Goal: Information Seeking & Learning: Learn about a topic

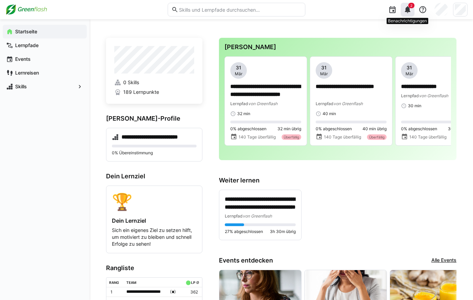
click at [406, 10] on eds-icon at bounding box center [407, 10] width 8 height 8
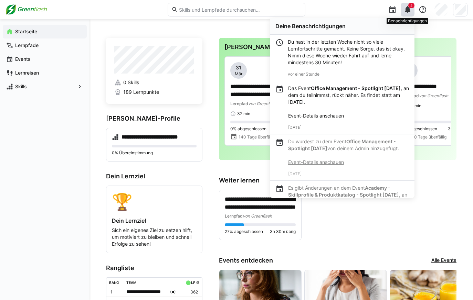
click at [406, 10] on eds-icon at bounding box center [407, 10] width 8 height 8
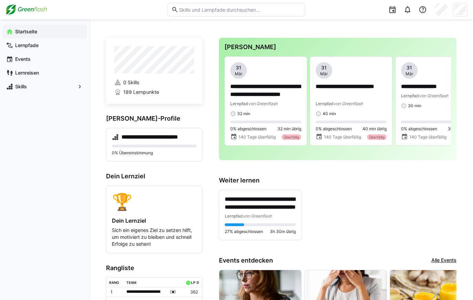
click at [73, 151] on div "Startseite Lernpfade Events Lernreisen Skills" at bounding box center [44, 159] width 89 height 281
click at [0, 0] on app-navigation-label "Lernpfade" at bounding box center [0, 0] width 0 height 0
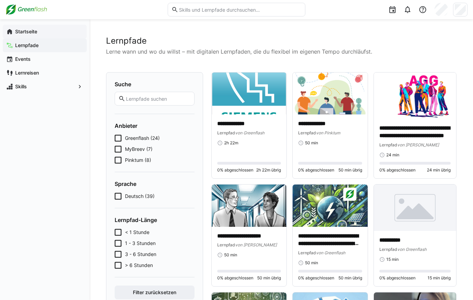
click at [0, 0] on app-navigation-label "Startseite" at bounding box center [0, 0] width 0 height 0
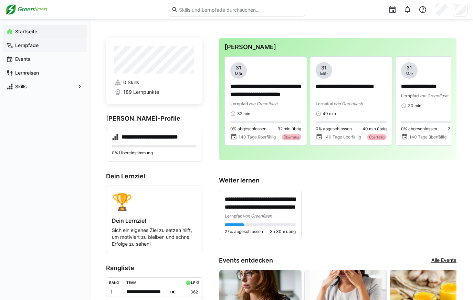
click at [0, 0] on app-navigation-label "Lernpfade" at bounding box center [0, 0] width 0 height 0
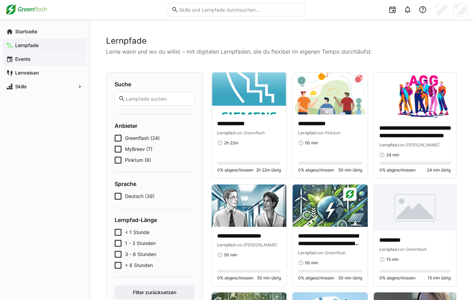
click at [37, 61] on span "Events" at bounding box center [48, 59] width 69 height 7
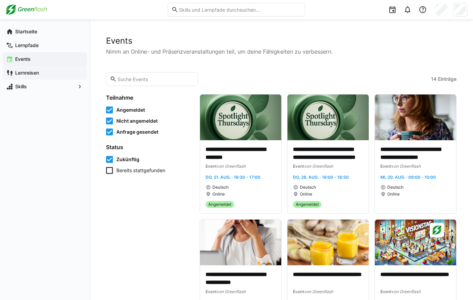
click at [0, 0] on app-navigation-label "Lernreisen" at bounding box center [0, 0] width 0 height 0
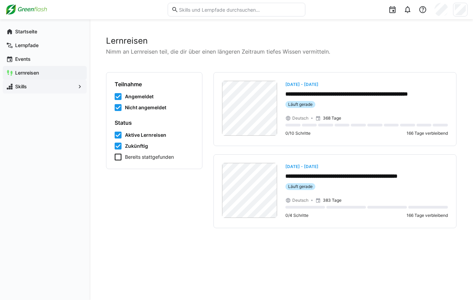
click at [34, 88] on span "Skills" at bounding box center [44, 86] width 61 height 7
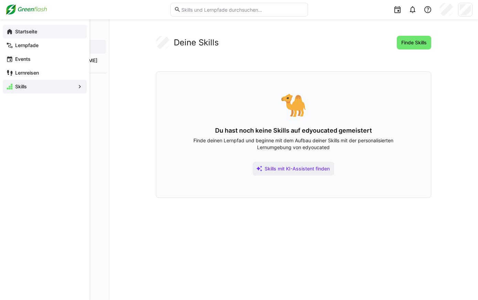
click at [52, 32] on span "Startseite" at bounding box center [48, 31] width 69 height 7
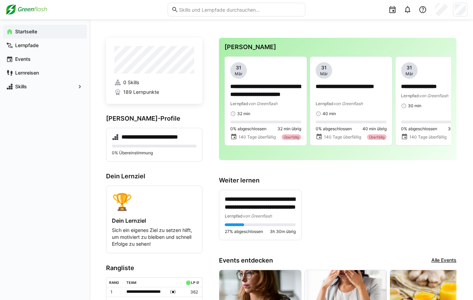
click at [264, 49] on h3 "[PERSON_NAME]" at bounding box center [337, 47] width 226 height 8
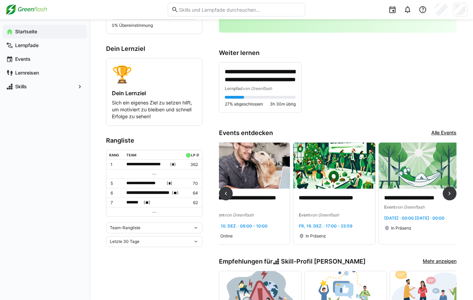
scroll to position [0, 784]
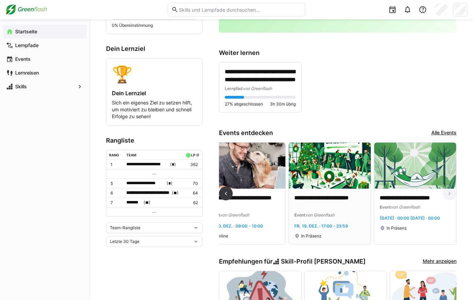
click at [343, 203] on p "**********" at bounding box center [329, 202] width 71 height 16
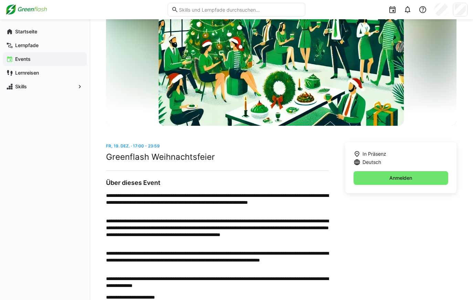
scroll to position [60, 0]
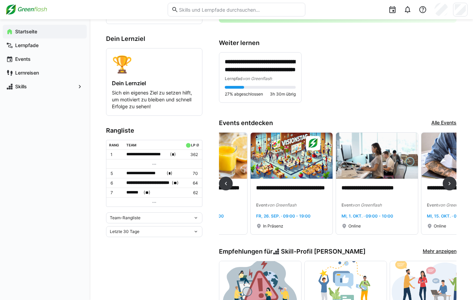
scroll to position [0, 212]
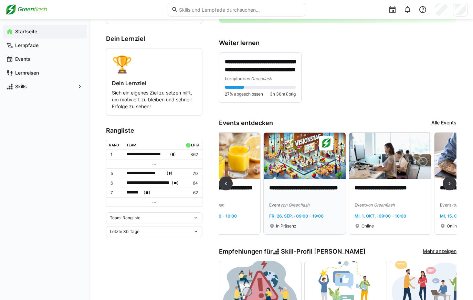
click at [315, 197] on p "**********" at bounding box center [304, 192] width 71 height 16
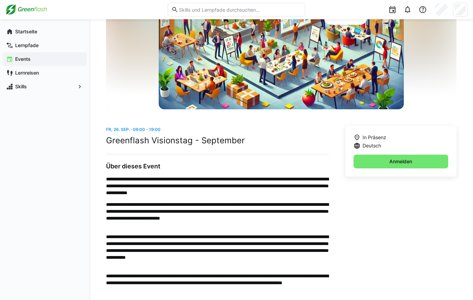
scroll to position [87, 0]
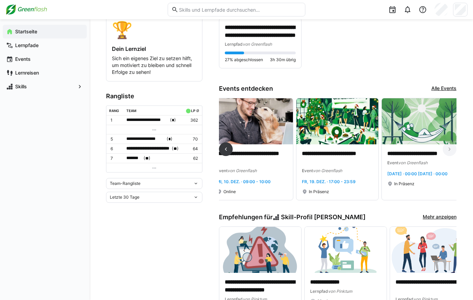
scroll to position [0, 784]
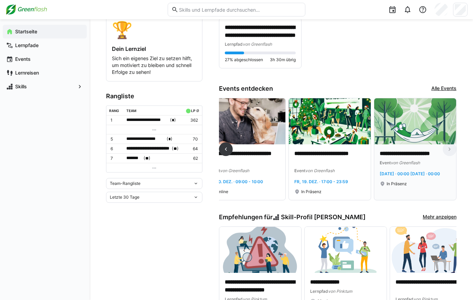
click at [434, 187] on div "In Präsenz" at bounding box center [414, 184] width 71 height 6
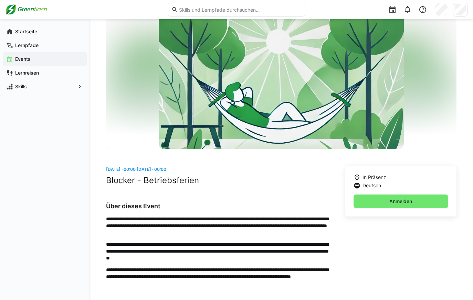
scroll to position [41, 0]
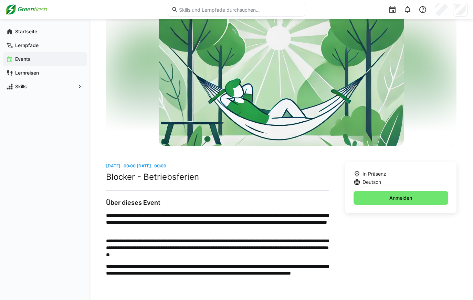
click at [57, 57] on span "Events" at bounding box center [48, 59] width 69 height 7
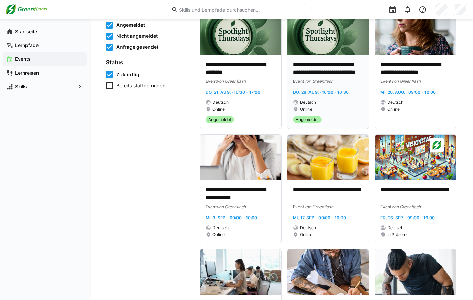
scroll to position [103, 0]
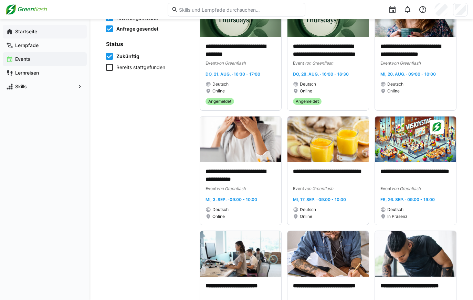
click at [0, 0] on app-navigation-label "Startseite" at bounding box center [0, 0] width 0 height 0
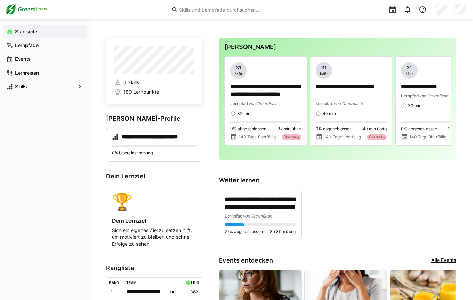
click at [311, 189] on div "**********" at bounding box center [337, 209] width 237 height 64
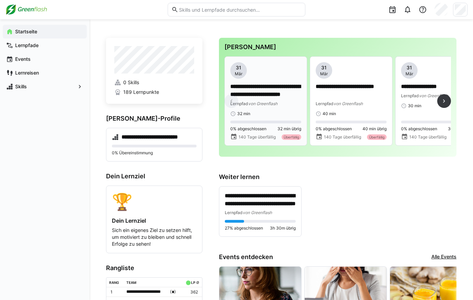
click at [271, 90] on p "**********" at bounding box center [265, 91] width 71 height 16
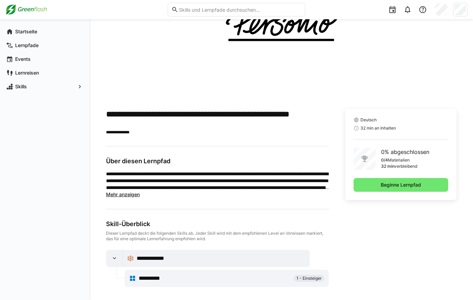
scroll to position [84, 0]
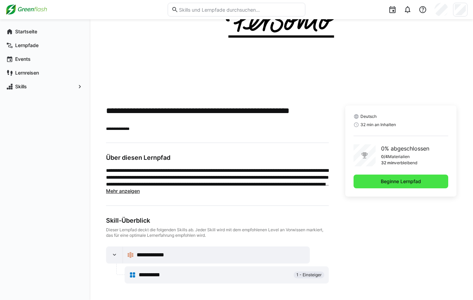
click at [367, 180] on span "Beginne Lernpfad" at bounding box center [400, 182] width 95 height 14
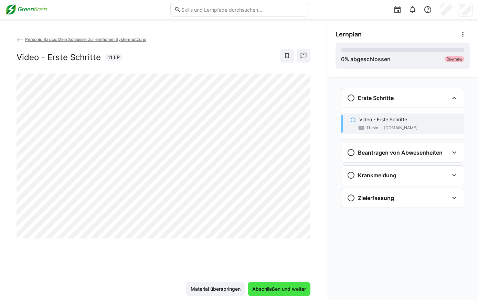
click at [297, 237] on span "Abschließen und weiter" at bounding box center [279, 289] width 56 height 7
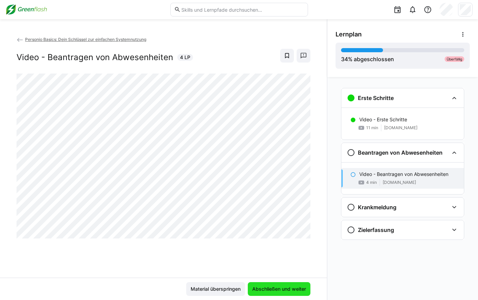
click at [269, 237] on span "Abschließen und weiter" at bounding box center [279, 289] width 56 height 7
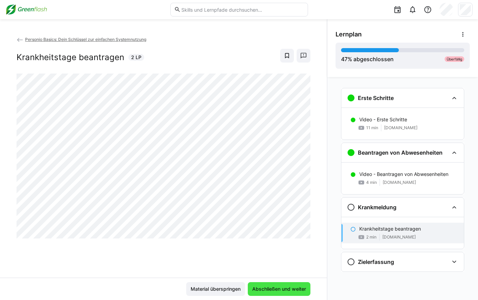
click at [282, 237] on span "Abschließen und weiter" at bounding box center [279, 289] width 56 height 7
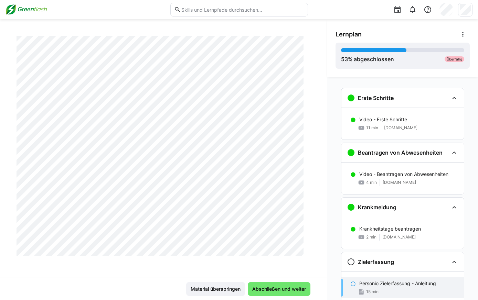
scroll to position [1279, 0]
click at [269, 237] on span "Abschließen und weiter" at bounding box center [279, 289] width 56 height 7
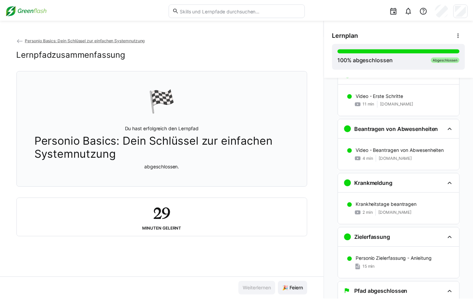
scroll to position [48, 0]
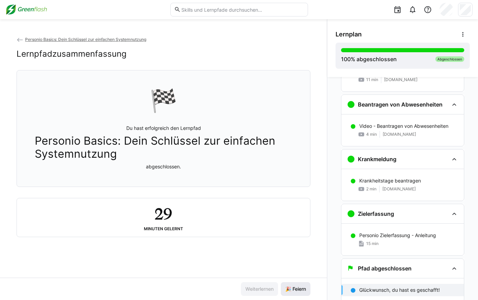
click at [287, 237] on span "🎉 Feiern" at bounding box center [295, 289] width 23 height 7
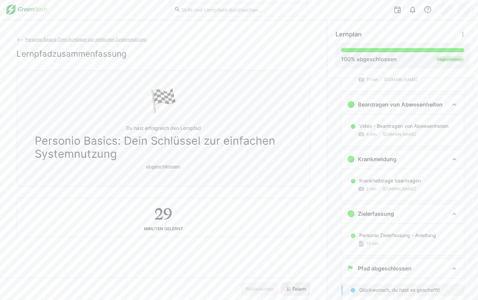
click at [285, 237] on span "🎉 Feiern" at bounding box center [295, 289] width 23 height 7
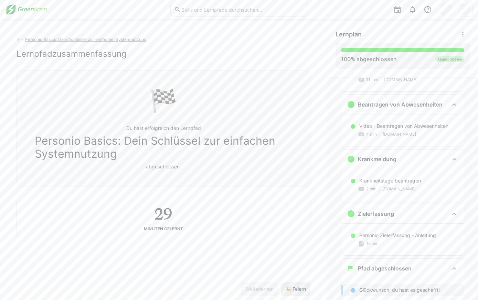
click at [285, 237] on span "🎉 Feiern" at bounding box center [295, 289] width 23 height 7
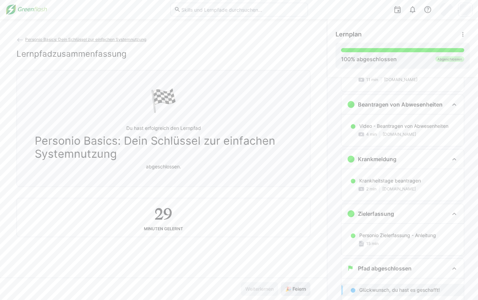
click at [285, 237] on span "🎉 Feiern" at bounding box center [295, 289] width 23 height 7
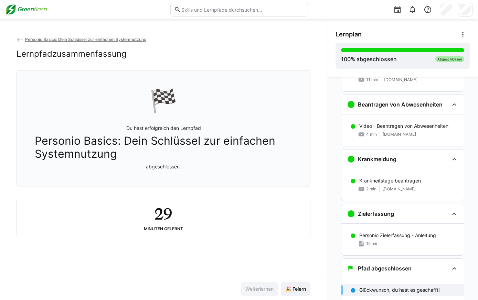
click at [37, 7] on img at bounding box center [27, 9] width 42 height 11
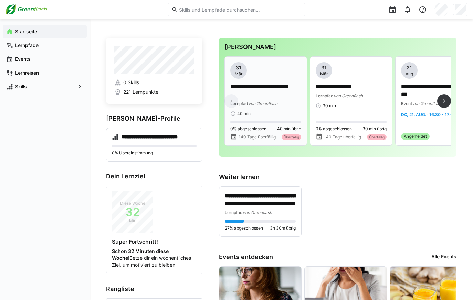
click at [282, 99] on div "**********" at bounding box center [265, 95] width 71 height 24
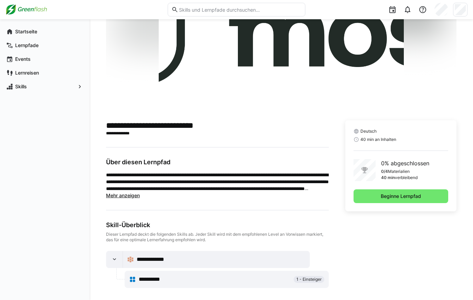
scroll to position [74, 0]
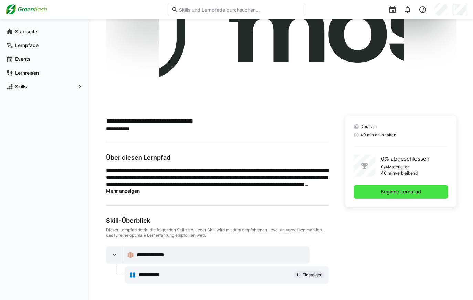
click at [391, 192] on span "Beginne Lernpfad" at bounding box center [400, 191] width 42 height 7
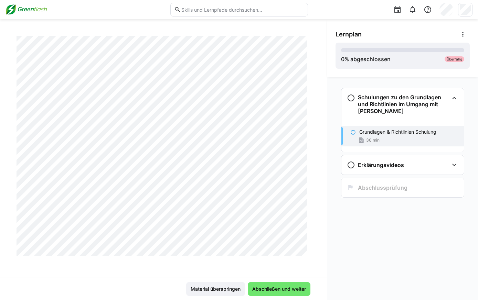
scroll to position [4124, 0]
click at [290, 237] on span "Abschließen und weiter" at bounding box center [279, 289] width 56 height 7
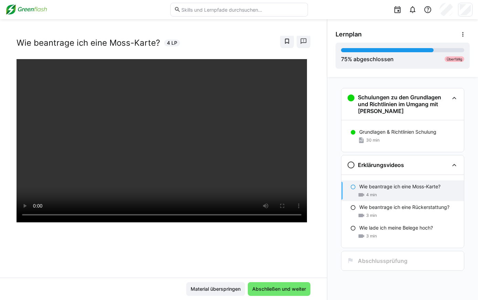
scroll to position [0, 0]
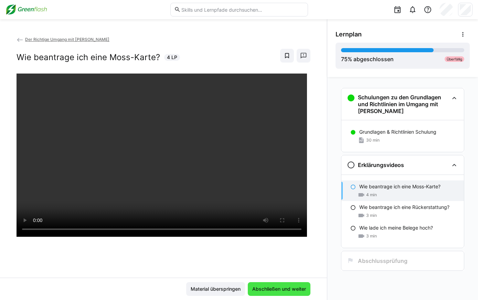
click at [272, 237] on span "Abschließen und weiter" at bounding box center [279, 289] width 56 height 7
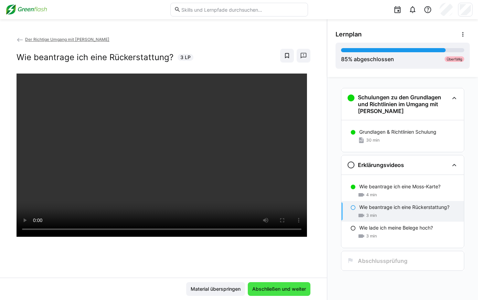
click at [272, 237] on span "Abschließen und weiter" at bounding box center [279, 289] width 56 height 7
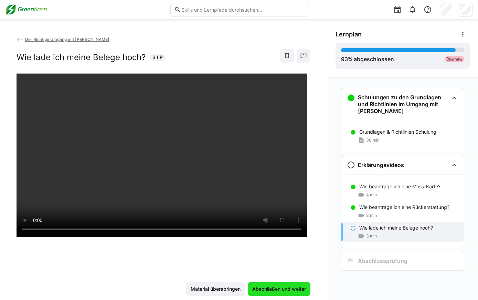
click at [272, 237] on span "Abschließen und weiter" at bounding box center [279, 289] width 56 height 7
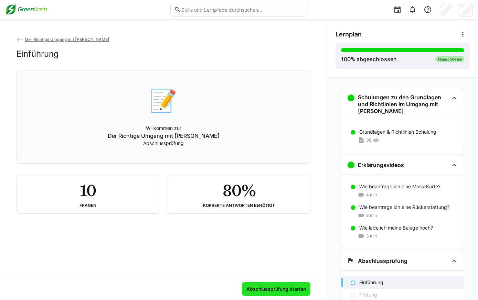
click at [290, 237] on span "Abschlussprüfung starten" at bounding box center [276, 289] width 62 height 7
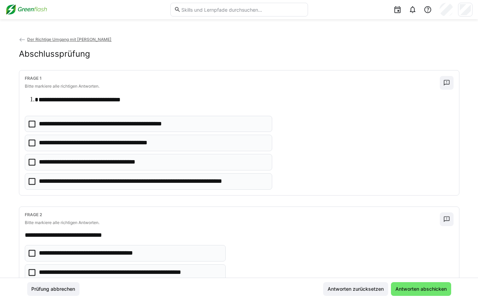
click at [31, 181] on icon at bounding box center [32, 181] width 7 height 7
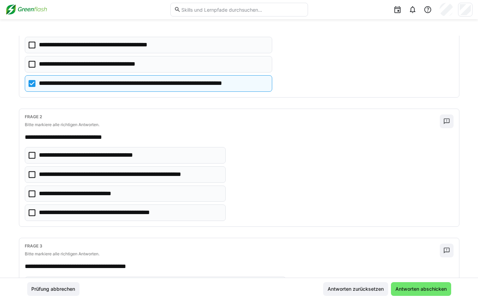
scroll to position [138, 0]
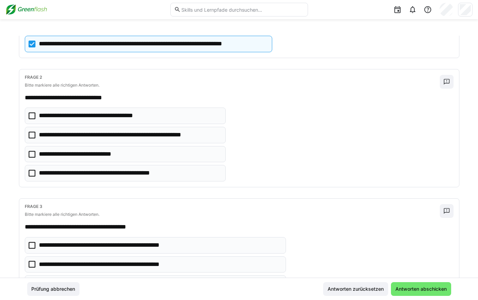
click at [32, 135] on icon at bounding box center [32, 135] width 7 height 7
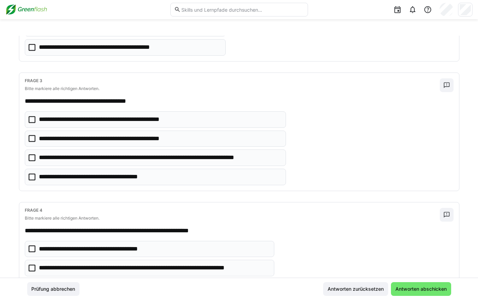
scroll to position [275, 0]
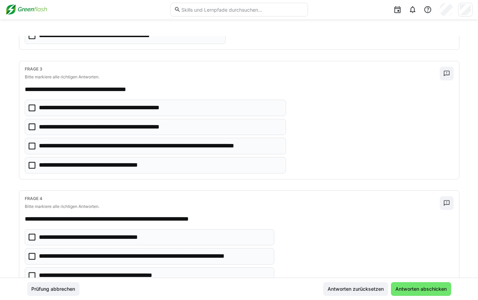
click at [30, 145] on icon at bounding box center [32, 146] width 7 height 7
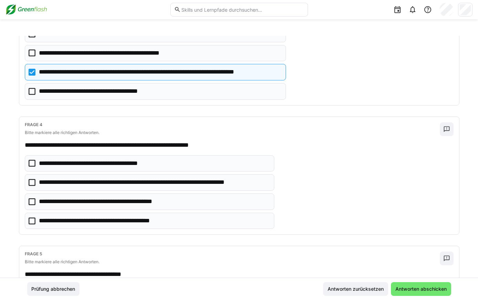
scroll to position [378, 0]
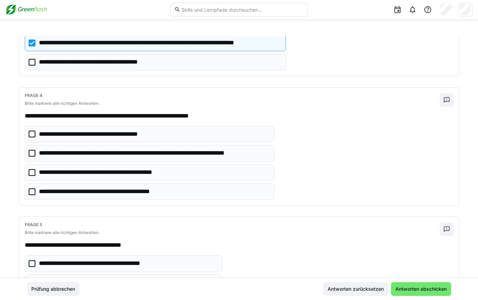
click at [29, 153] on icon at bounding box center [32, 153] width 7 height 7
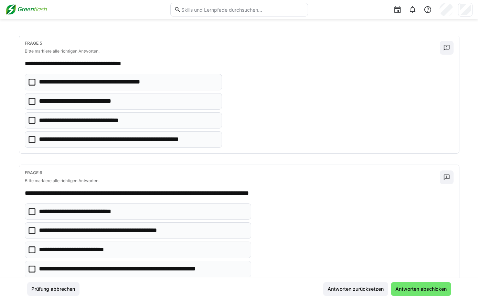
scroll to position [585, 0]
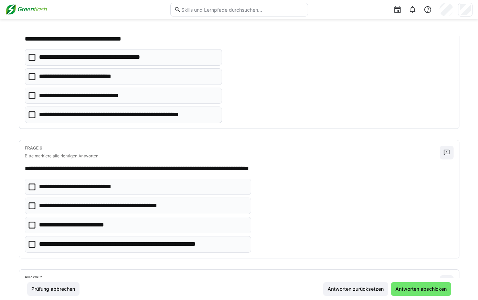
click at [31, 118] on icon at bounding box center [32, 114] width 7 height 7
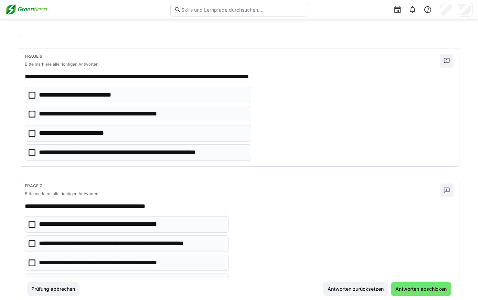
scroll to position [688, 0]
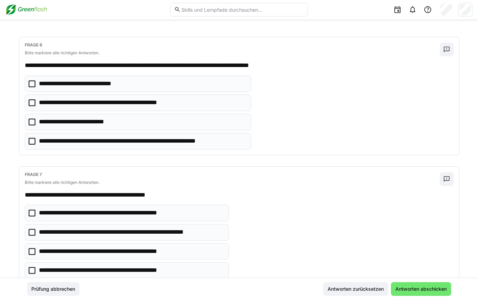
click at [29, 140] on icon at bounding box center [32, 141] width 7 height 7
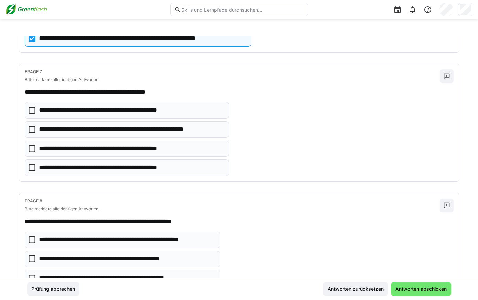
scroll to position [791, 0]
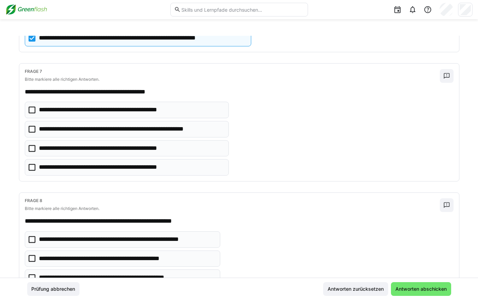
click at [29, 109] on icon at bounding box center [32, 110] width 7 height 7
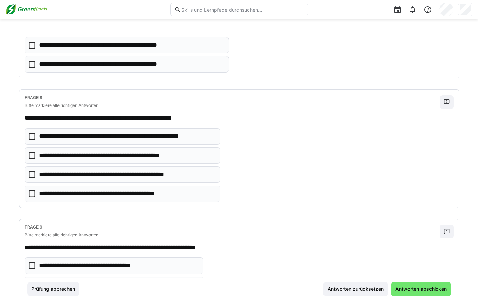
scroll to position [929, 0]
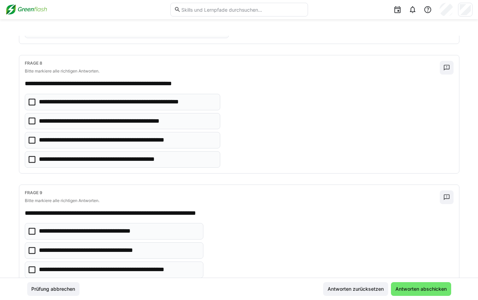
click at [32, 103] on icon at bounding box center [32, 102] width 7 height 7
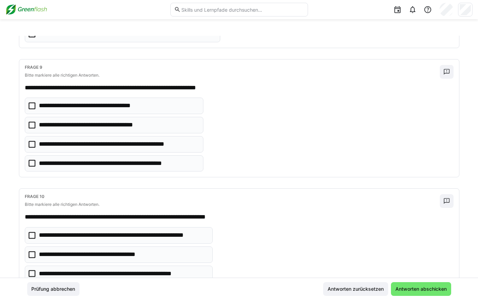
scroll to position [1066, 0]
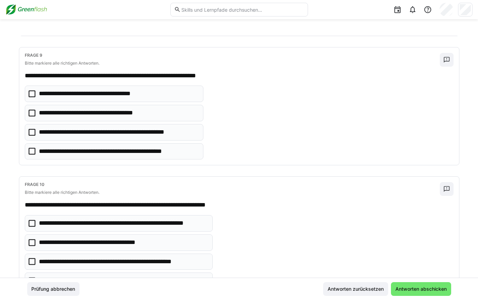
click at [29, 131] on icon at bounding box center [32, 132] width 7 height 7
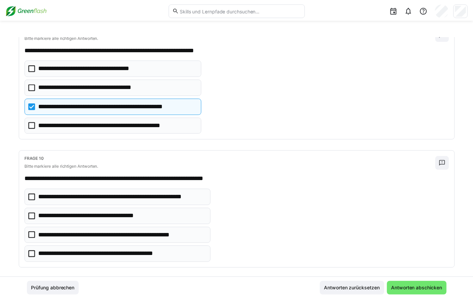
scroll to position [1100, 0]
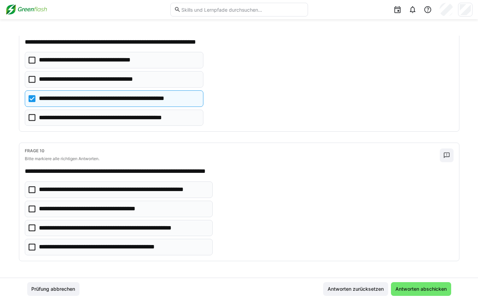
click at [30, 229] on icon at bounding box center [32, 228] width 7 height 7
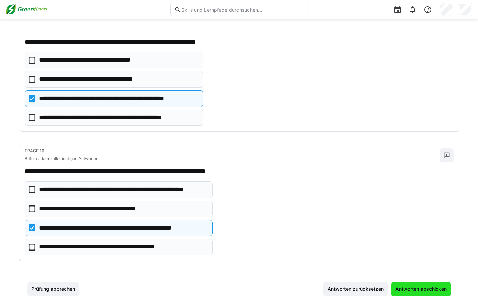
click at [443, 237] on span "Antworten abschicken" at bounding box center [421, 289] width 60 height 14
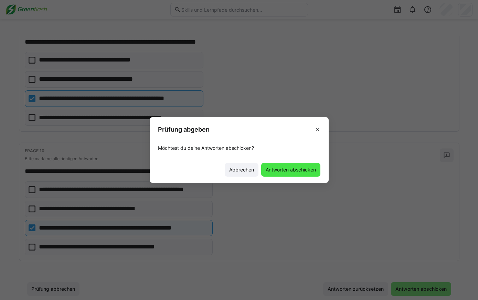
click at [294, 169] on span "Antworten abschicken" at bounding box center [291, 169] width 52 height 7
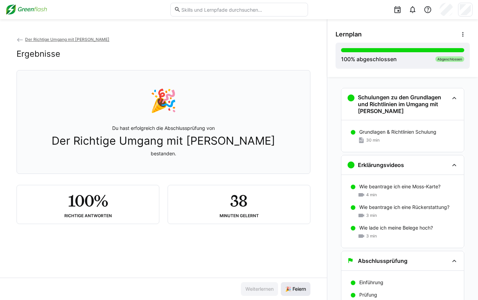
click at [295, 237] on span "🎉 Feiern" at bounding box center [295, 289] width 23 height 7
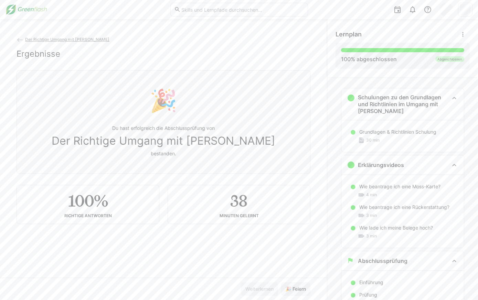
click at [25, 7] on img at bounding box center [27, 9] width 42 height 11
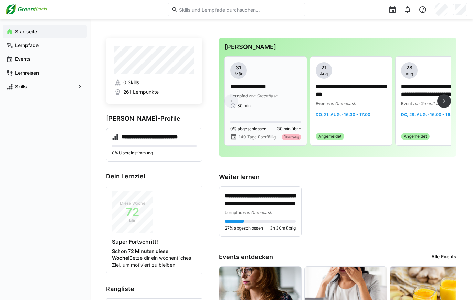
click at [276, 94] on span "von Greenflash" at bounding box center [262, 95] width 29 height 5
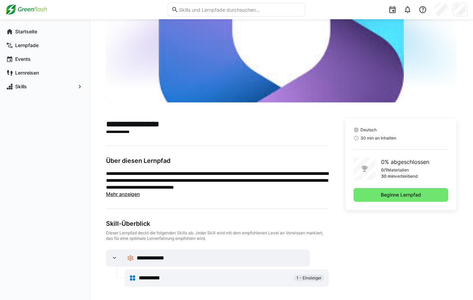
scroll to position [74, 0]
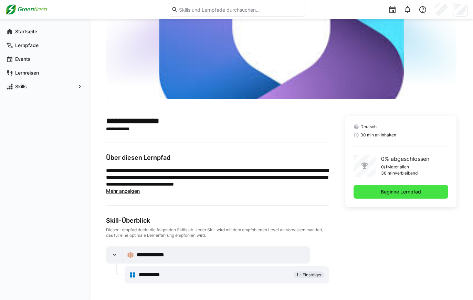
click at [378, 191] on span "Beginne Lernpfad" at bounding box center [400, 192] width 95 height 14
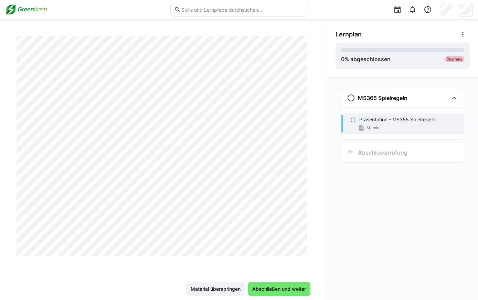
scroll to position [860, 0]
click at [285, 237] on span "Abschließen und weiter" at bounding box center [279, 289] width 63 height 14
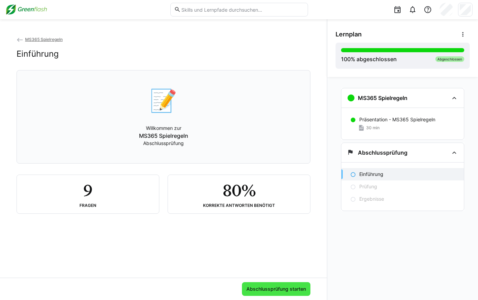
click at [281, 237] on span "Abschlussprüfung starten" at bounding box center [276, 289] width 62 height 7
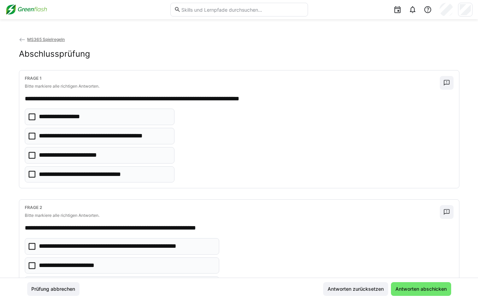
click at [29, 174] on icon at bounding box center [32, 174] width 7 height 7
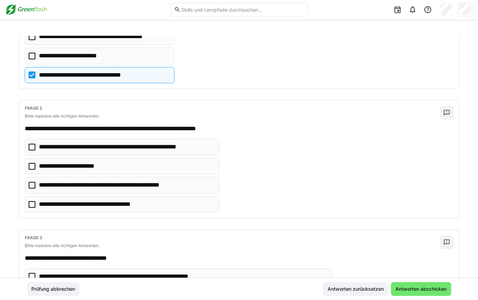
scroll to position [138, 0]
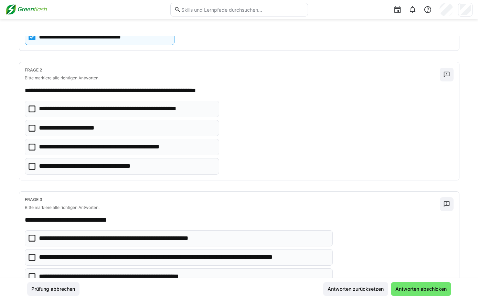
click at [30, 107] on icon at bounding box center [32, 109] width 7 height 7
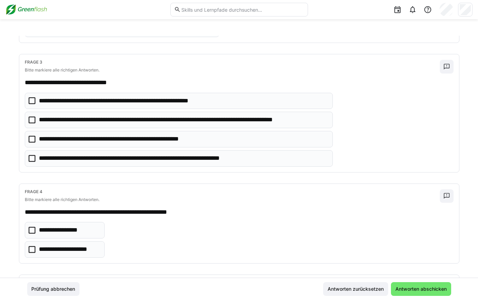
scroll to position [310, 0]
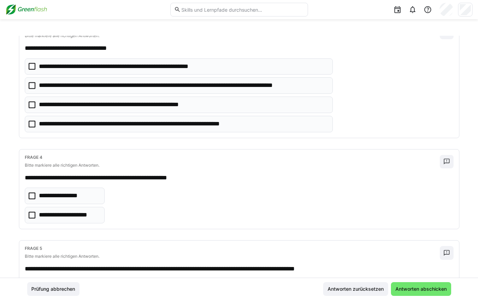
click at [34, 66] on eds-checkbox "**********" at bounding box center [179, 66] width 308 height 17
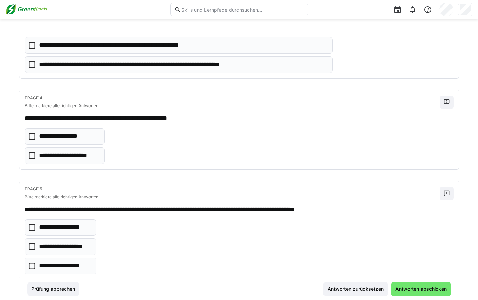
scroll to position [378, 0]
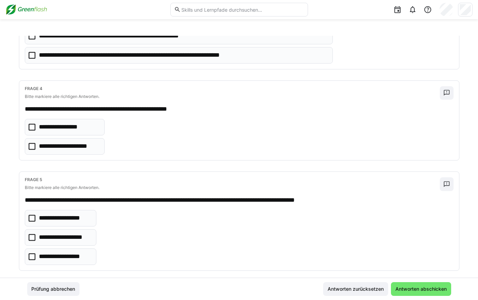
click at [29, 148] on icon at bounding box center [32, 146] width 7 height 7
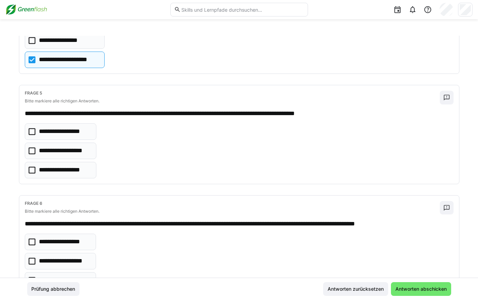
scroll to position [482, 0]
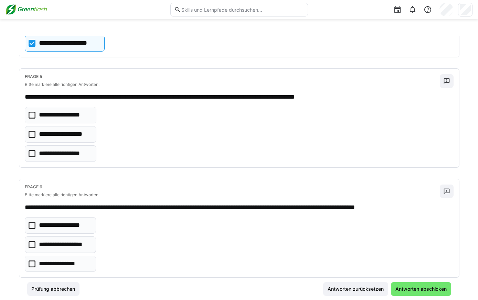
click at [29, 135] on icon at bounding box center [32, 134] width 7 height 7
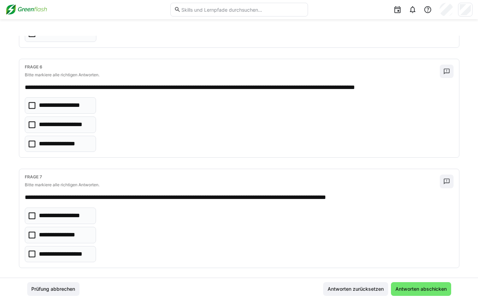
scroll to position [619, 0]
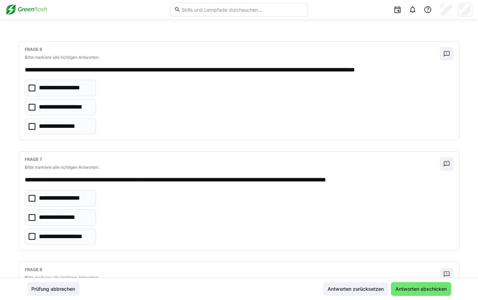
click at [30, 128] on icon at bounding box center [32, 126] width 7 height 7
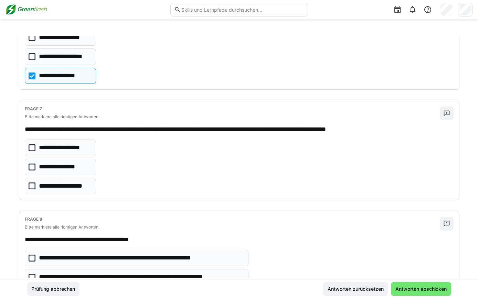
scroll to position [688, 0]
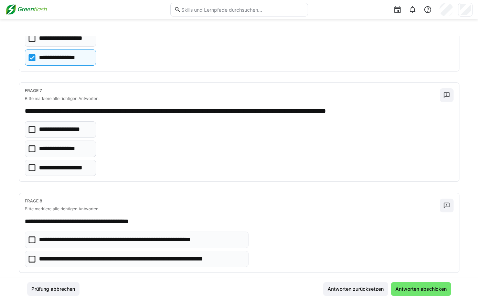
click at [29, 128] on icon at bounding box center [32, 129] width 7 height 7
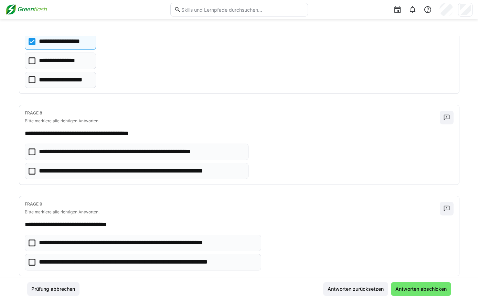
scroll to position [791, 0]
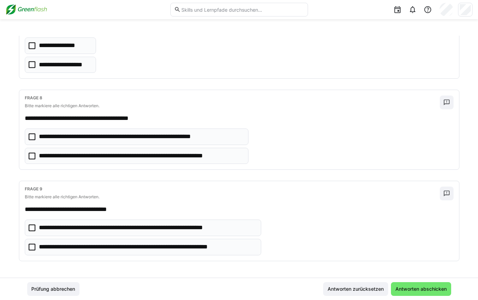
click at [31, 134] on icon at bounding box center [32, 136] width 7 height 7
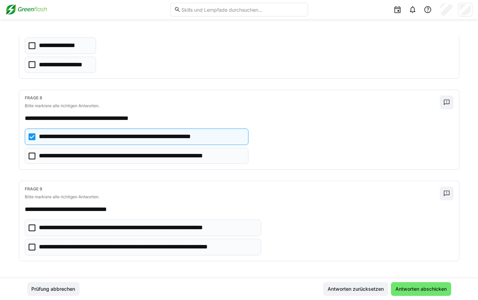
click at [30, 237] on icon at bounding box center [32, 247] width 7 height 7
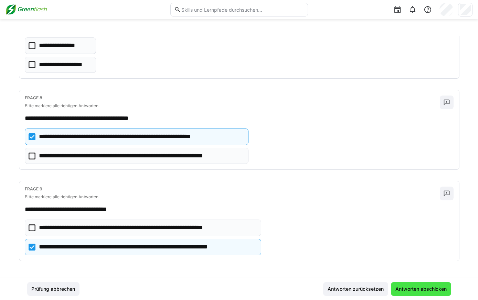
click at [422, 237] on span "Antworten abschicken" at bounding box center [421, 289] width 60 height 14
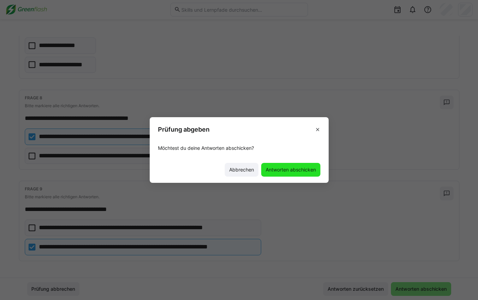
click at [292, 164] on span "Antworten abschicken" at bounding box center [290, 170] width 59 height 14
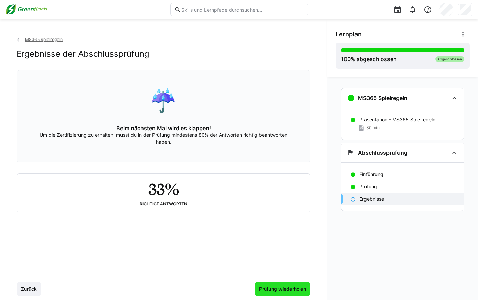
click at [292, 237] on span "Prüfung wiederholen" at bounding box center [282, 289] width 49 height 7
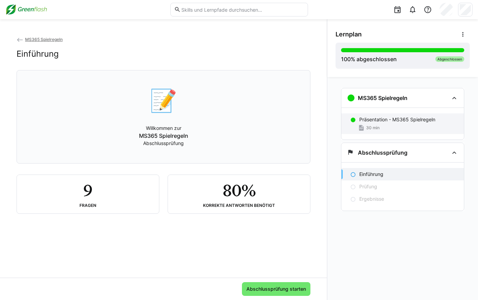
click at [378, 123] on div "Präsentation - MS365 Spielregeln 30 min" at bounding box center [402, 124] width 122 height 21
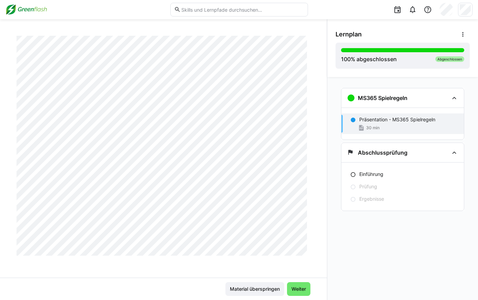
scroll to position [1685, 0]
click at [300, 237] on span "Weiter" at bounding box center [298, 289] width 17 height 7
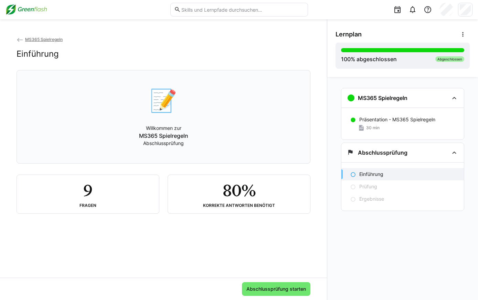
click at [300, 237] on span "Abschlussprüfung starten" at bounding box center [276, 289] width 62 height 7
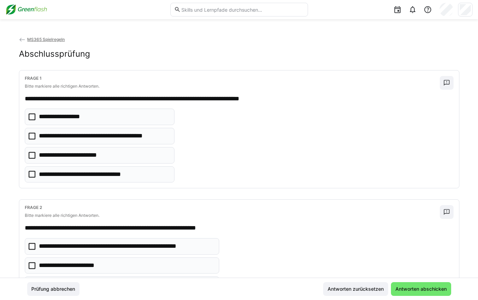
click at [29, 175] on icon at bounding box center [32, 174] width 7 height 7
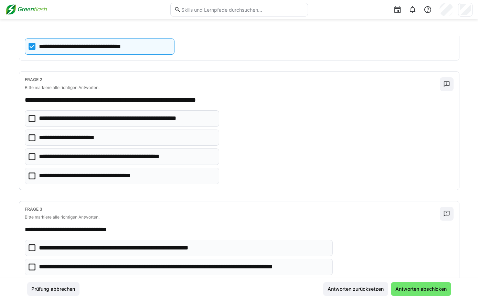
scroll to position [138, 0]
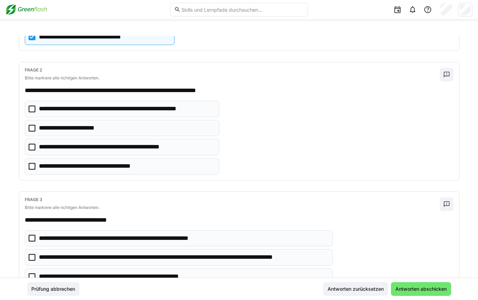
click at [32, 128] on icon at bounding box center [32, 128] width 7 height 7
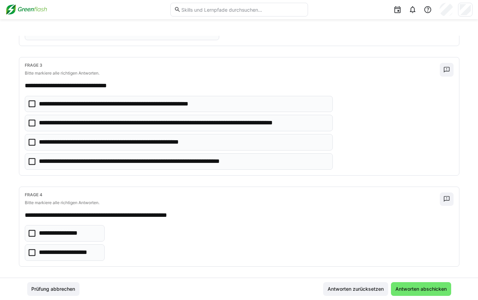
scroll to position [275, 0]
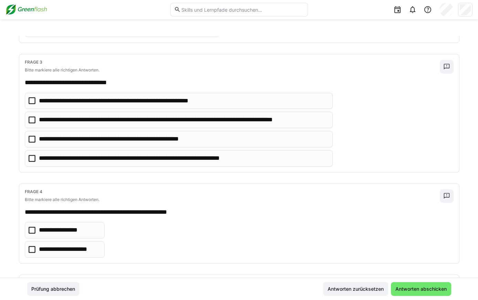
click at [29, 99] on icon at bounding box center [32, 100] width 7 height 7
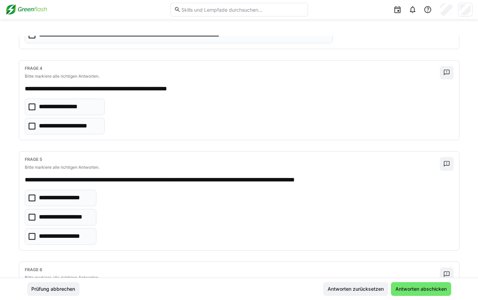
scroll to position [413, 0]
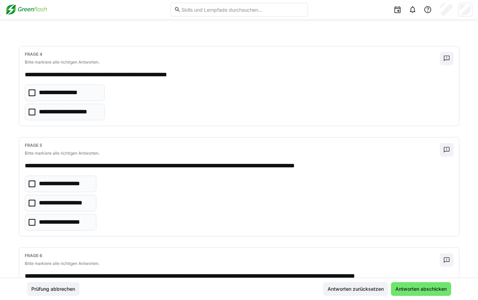
click at [30, 93] on icon at bounding box center [32, 92] width 7 height 7
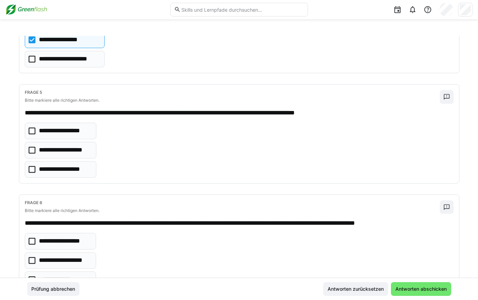
scroll to position [482, 0]
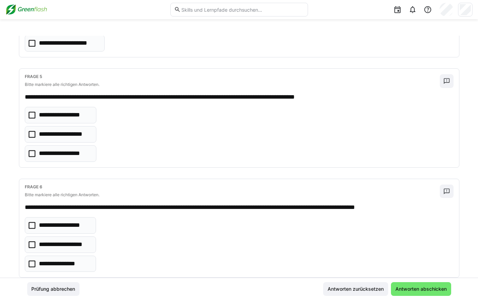
click at [71, 155] on p "**********" at bounding box center [65, 153] width 53 height 9
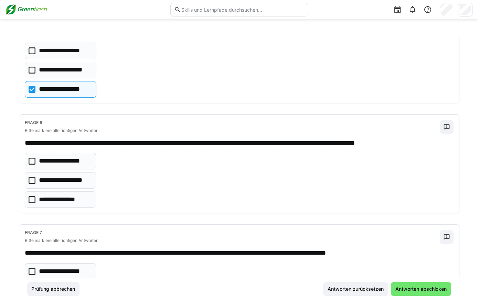
scroll to position [585, 0]
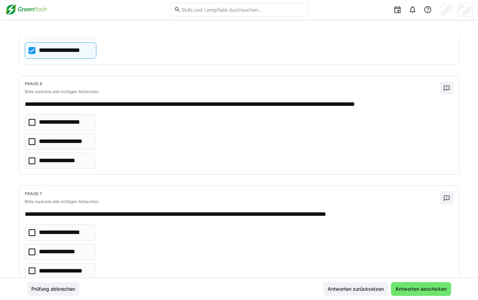
click at [66, 140] on p "**********" at bounding box center [65, 141] width 52 height 9
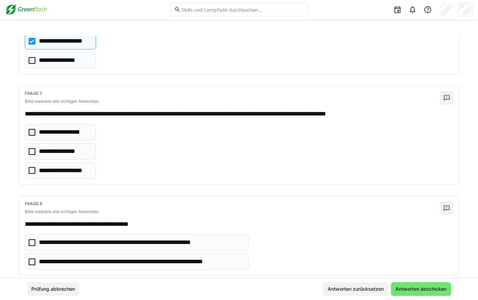
scroll to position [688, 0]
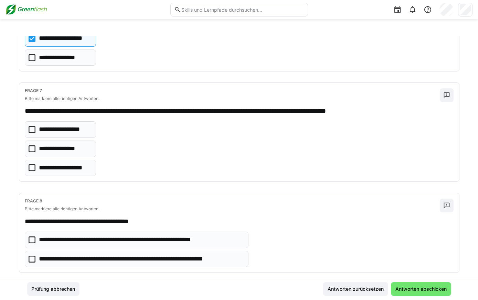
click at [66, 146] on p "**********" at bounding box center [60, 148] width 42 height 9
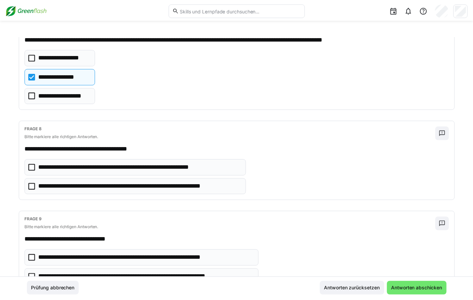
scroll to position [791, 0]
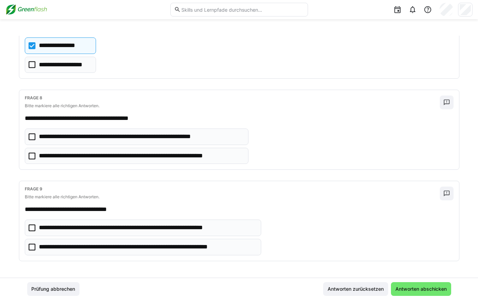
click at [131, 138] on p "**********" at bounding box center [135, 136] width 193 height 9
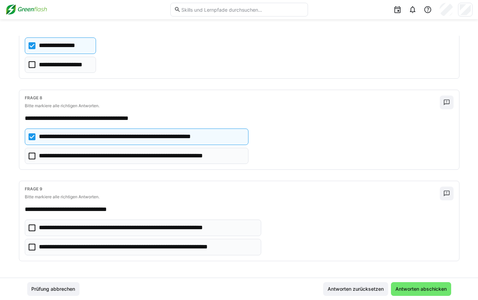
click at [96, 237] on p "**********" at bounding box center [147, 247] width 217 height 9
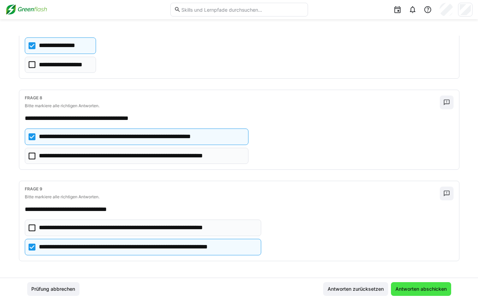
click at [408, 237] on span "Antworten abschicken" at bounding box center [420, 289] width 53 height 7
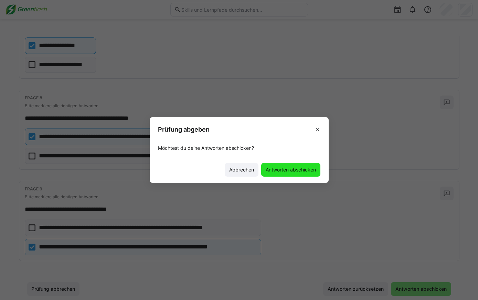
click at [292, 167] on span "Antworten abschicken" at bounding box center [291, 169] width 52 height 7
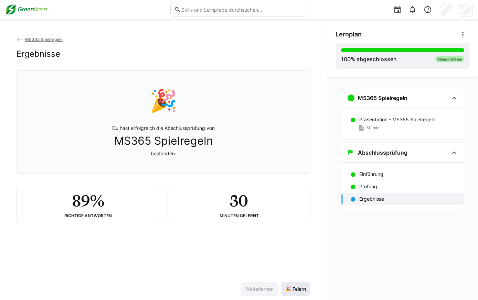
click at [300, 237] on span "🎉 Feiern" at bounding box center [295, 289] width 23 height 7
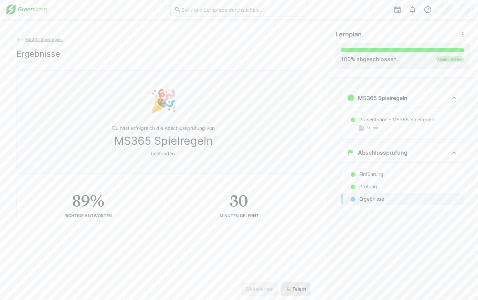
click at [300, 237] on span "🎉 Feiern" at bounding box center [295, 289] width 23 height 7
click at [25, 10] on img at bounding box center [27, 9] width 42 height 11
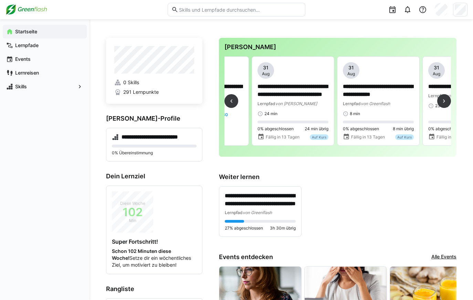
scroll to position [0, 154]
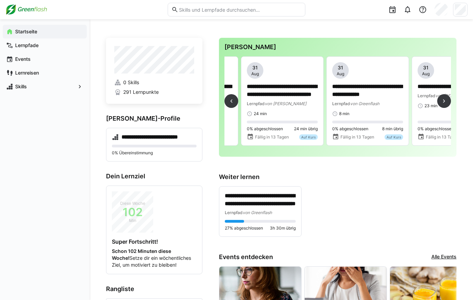
click at [346, 147] on div "**********" at bounding box center [337, 103] width 226 height 95
click at [301, 102] on div "Lernpfad von MyBreev" at bounding box center [282, 103] width 71 height 7
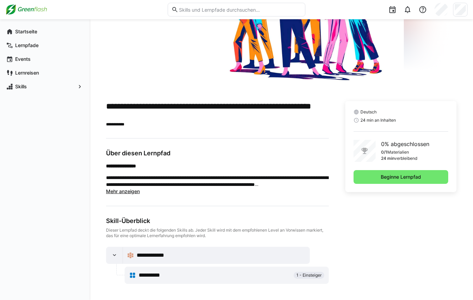
scroll to position [89, 0]
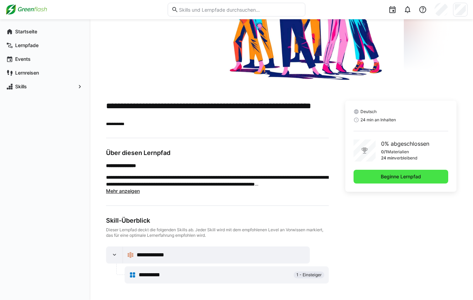
click at [368, 181] on span "Beginne Lernpfad" at bounding box center [400, 177] width 95 height 14
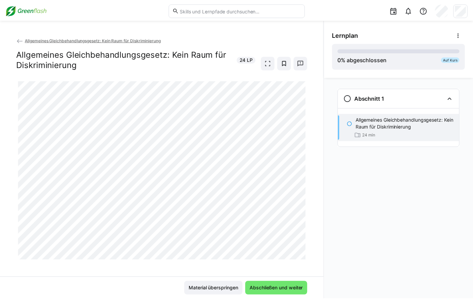
scroll to position [5, 0]
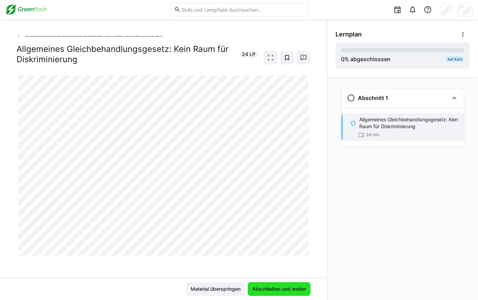
click at [262, 237] on span "Abschließen und weiter" at bounding box center [279, 289] width 56 height 7
click at [270, 237] on span "Abschließen und weiter" at bounding box center [279, 289] width 56 height 7
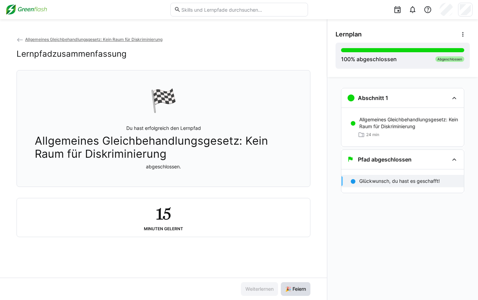
click at [290, 237] on span "🎉 Feiern" at bounding box center [295, 289] width 23 height 7
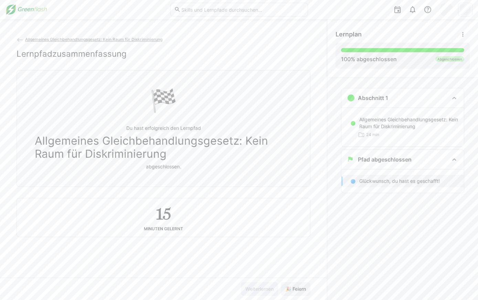
click at [26, 10] on img at bounding box center [27, 9] width 42 height 11
